Goal: Information Seeking & Learning: Learn about a topic

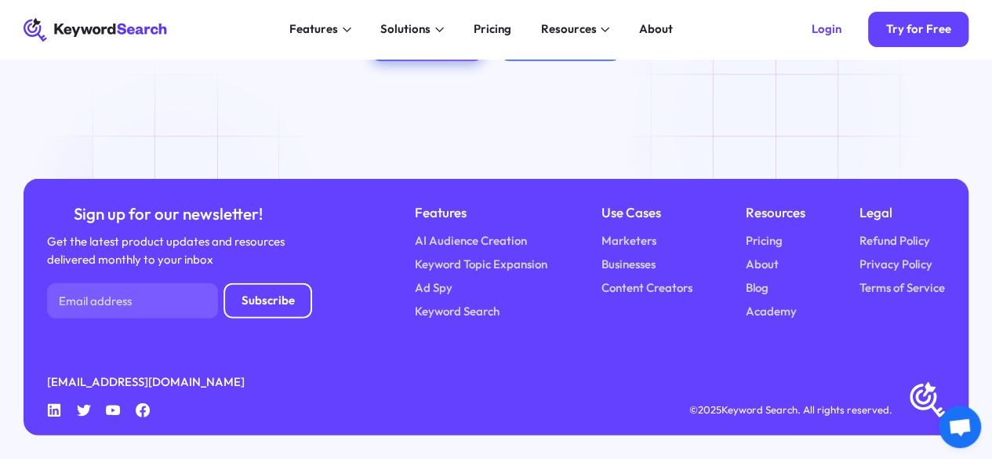
scroll to position [5313, 0]
click at [490, 21] on div "Pricing" at bounding box center [493, 29] width 38 height 18
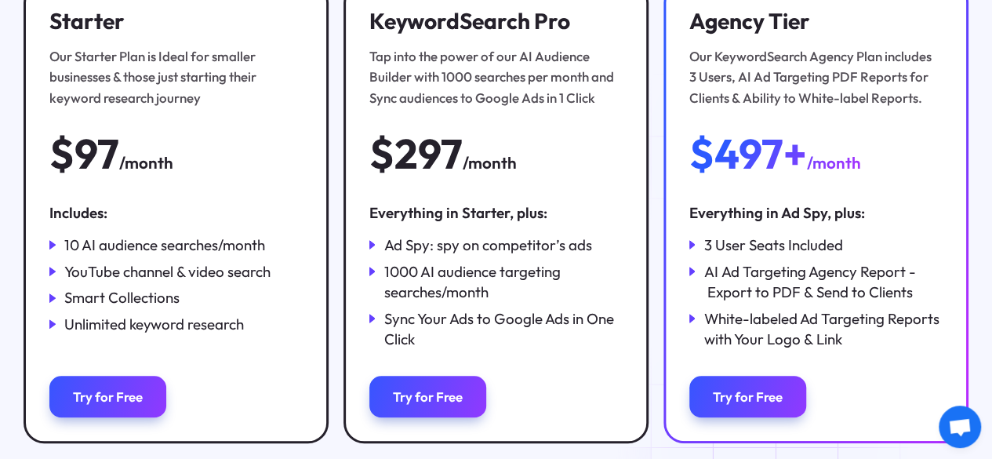
scroll to position [314, 0]
